Goal: Task Accomplishment & Management: Use online tool/utility

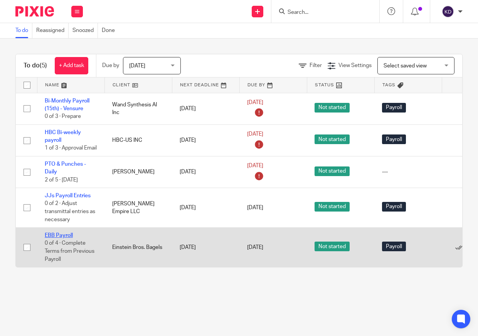
click at [56, 238] on link "EBB Payroll" at bounding box center [59, 235] width 28 height 5
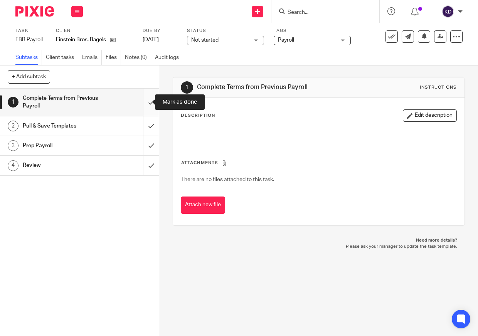
click at [143, 103] on input "submit" at bounding box center [79, 102] width 159 height 27
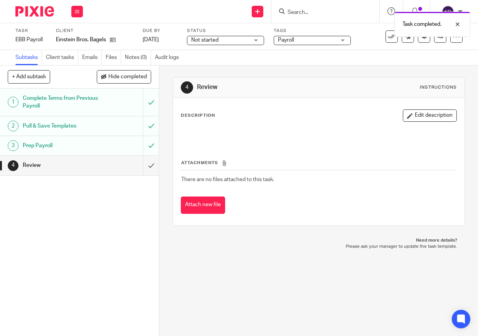
click at [25, 8] on img at bounding box center [34, 11] width 39 height 10
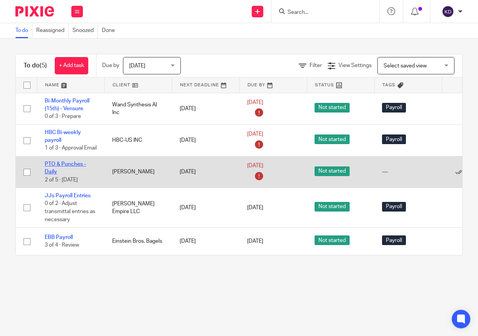
click at [56, 173] on link "PTO & Punches - Daily" at bounding box center [65, 168] width 41 height 13
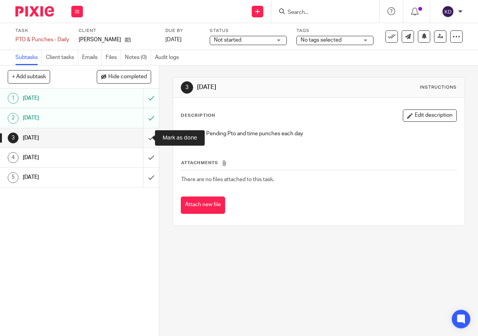
click at [148, 143] on input "submit" at bounding box center [79, 137] width 159 height 19
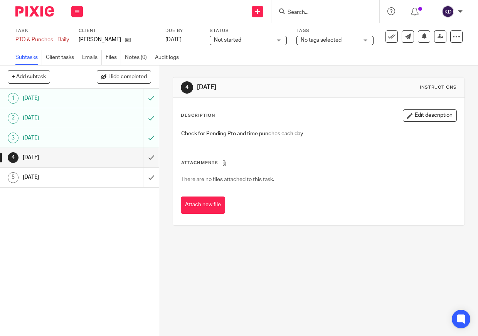
click at [370, 254] on div "4 [DATE] Instructions Description Edit description Check for Pending Pto and ti…" at bounding box center [318, 201] width 319 height 271
click at [41, 12] on img at bounding box center [34, 11] width 39 height 10
